Goal: Navigation & Orientation: Go to known website

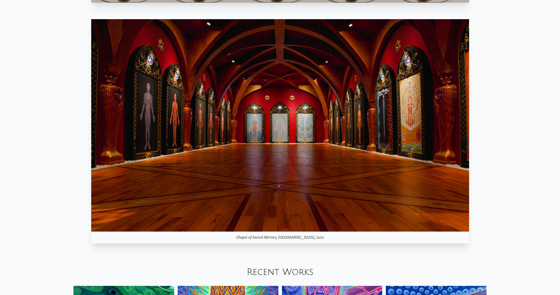
scroll to position [620, 0]
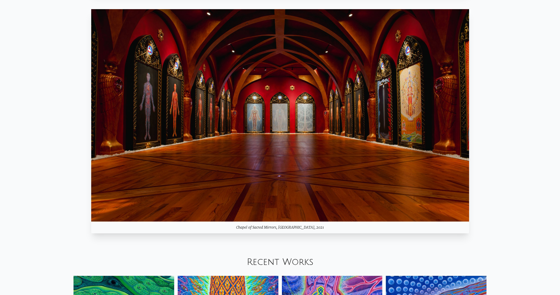
click at [374, 169] on img at bounding box center [280, 115] width 378 height 213
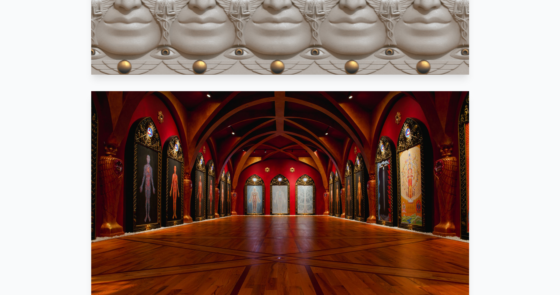
scroll to position [548, 0]
